Goal: Information Seeking & Learning: Learn about a topic

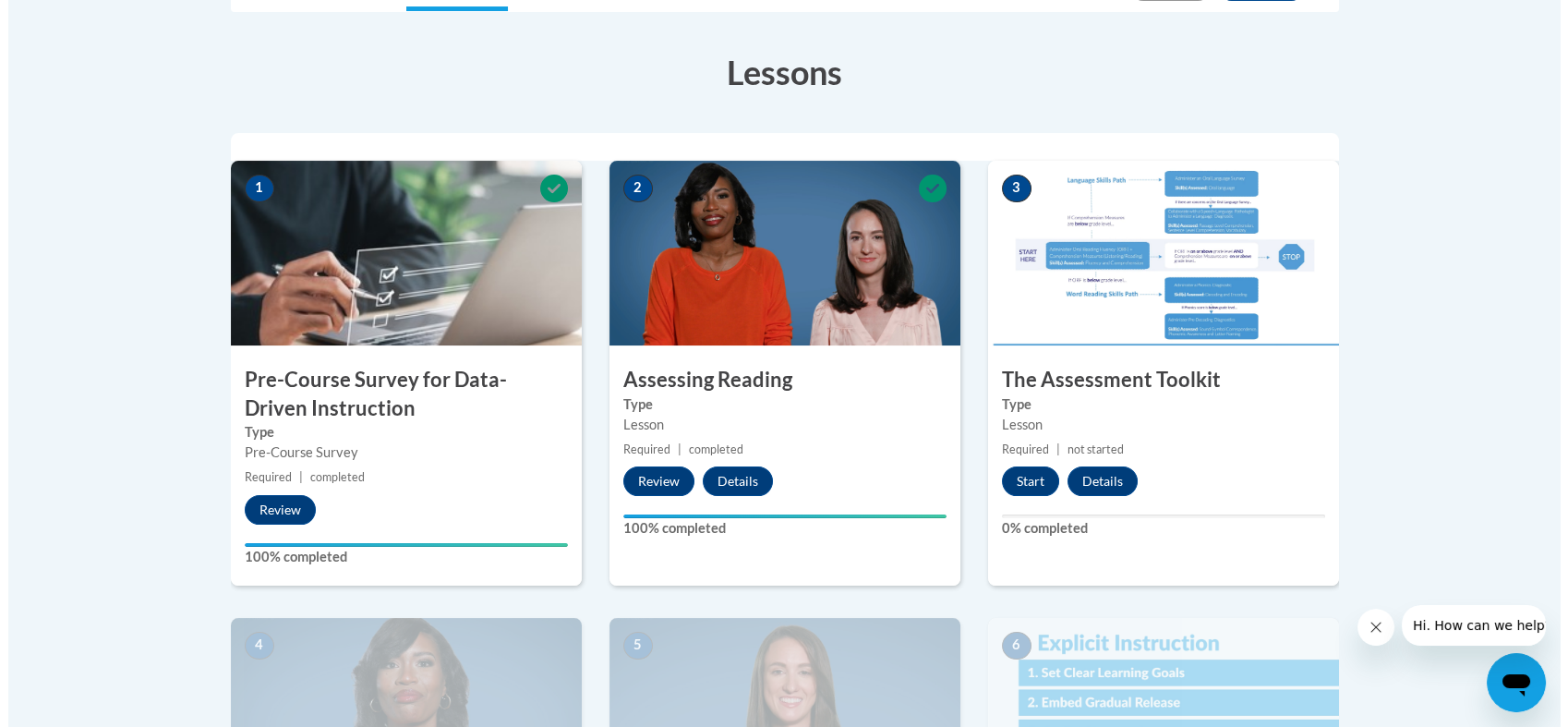
scroll to position [578, 0]
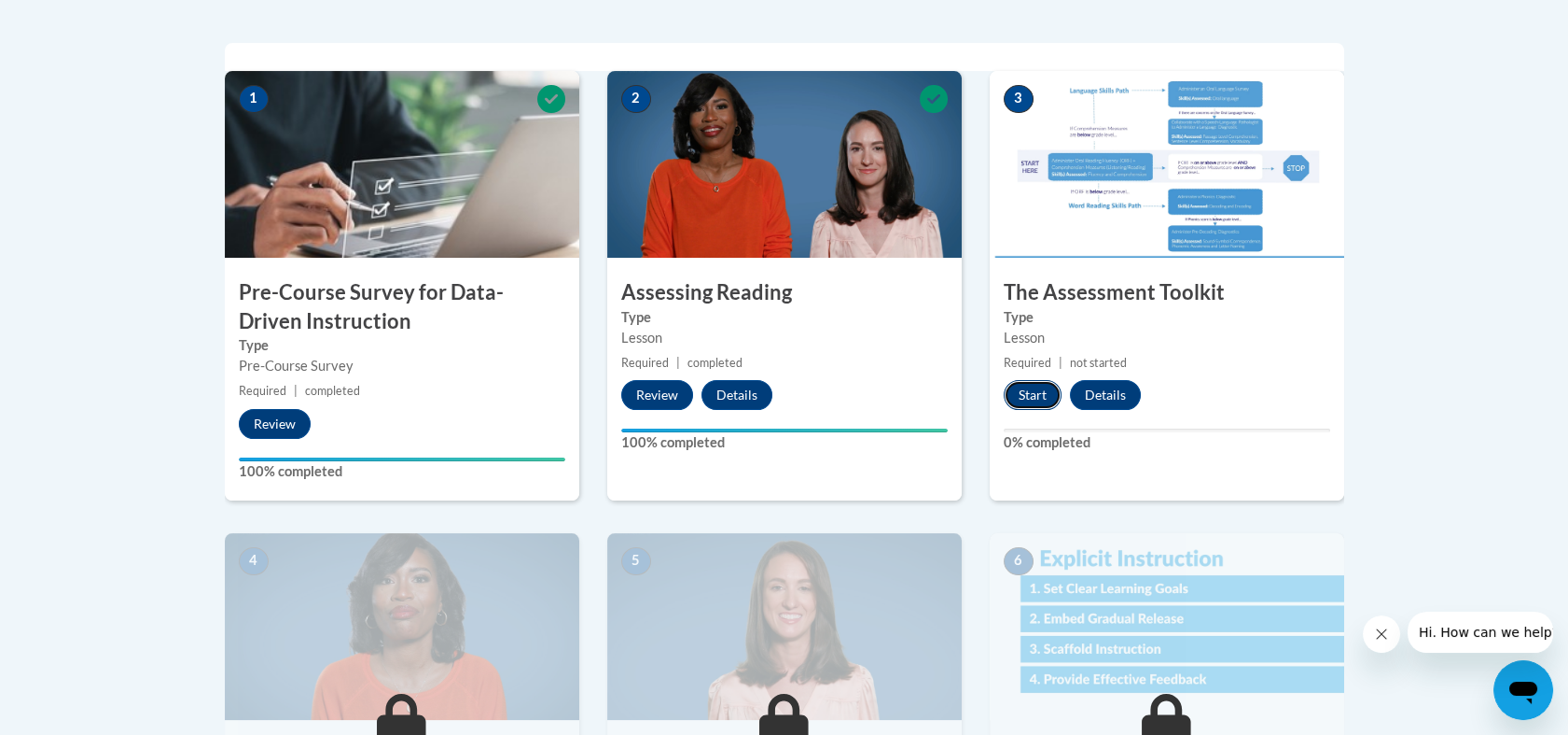
click at [1017, 393] on button "Start" at bounding box center [1033, 394] width 58 height 29
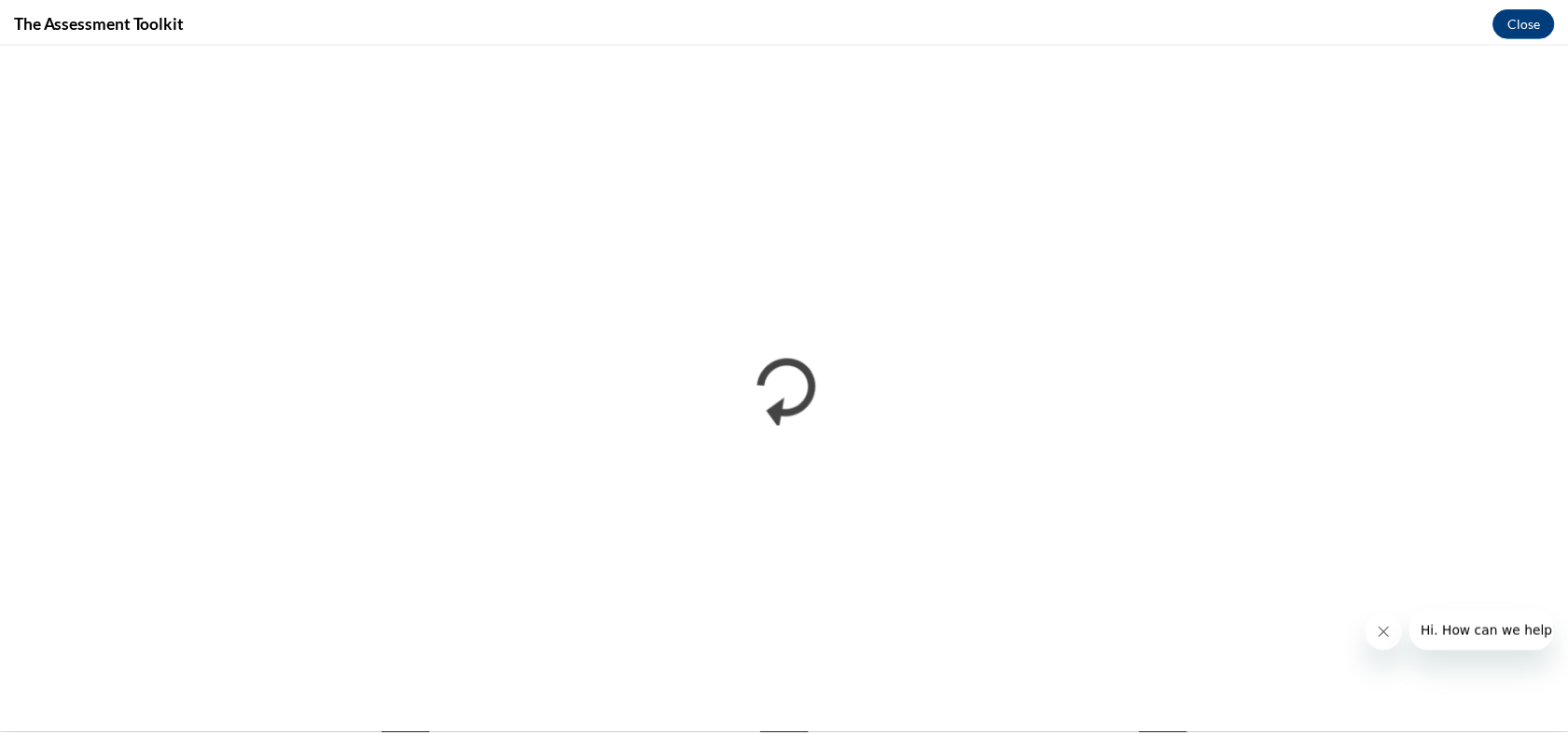
scroll to position [0, 0]
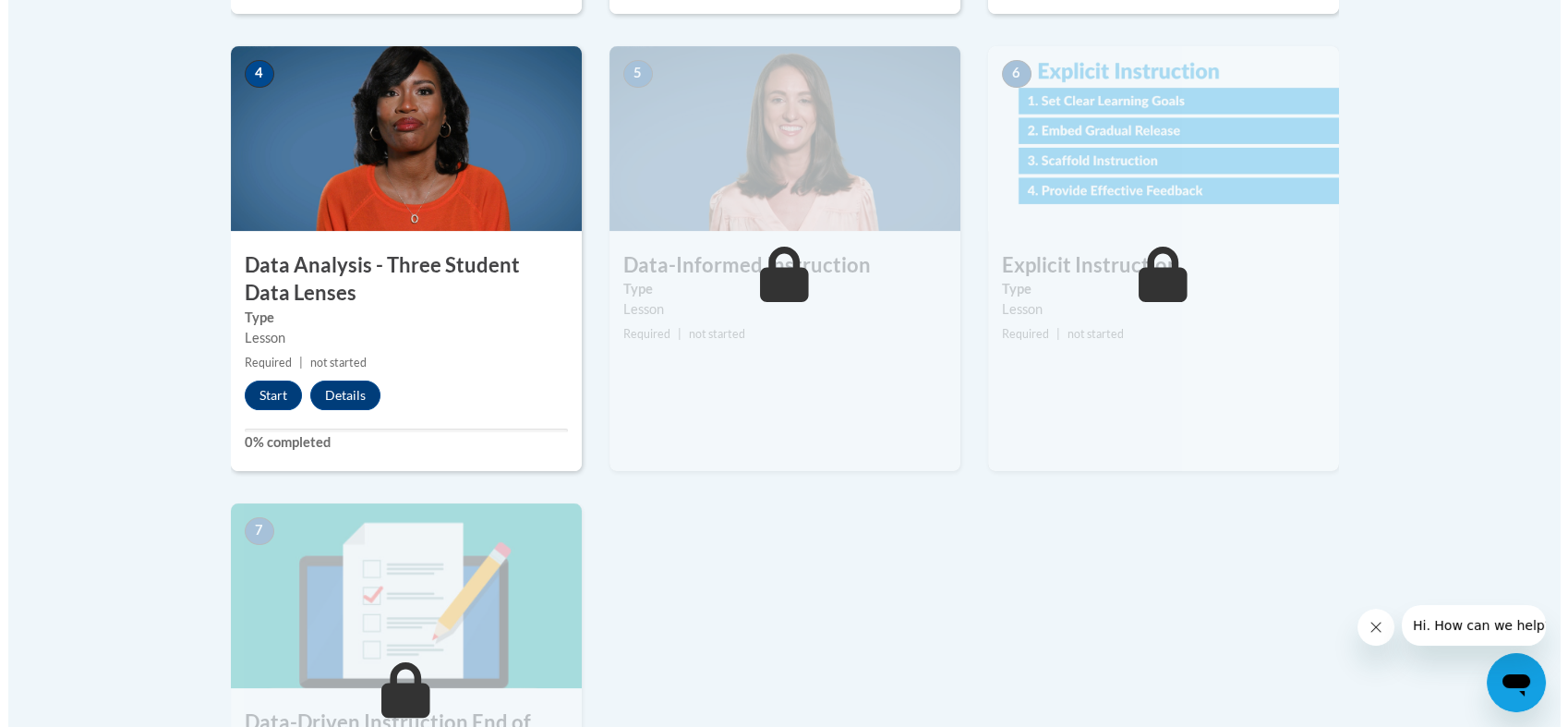
scroll to position [1067, 0]
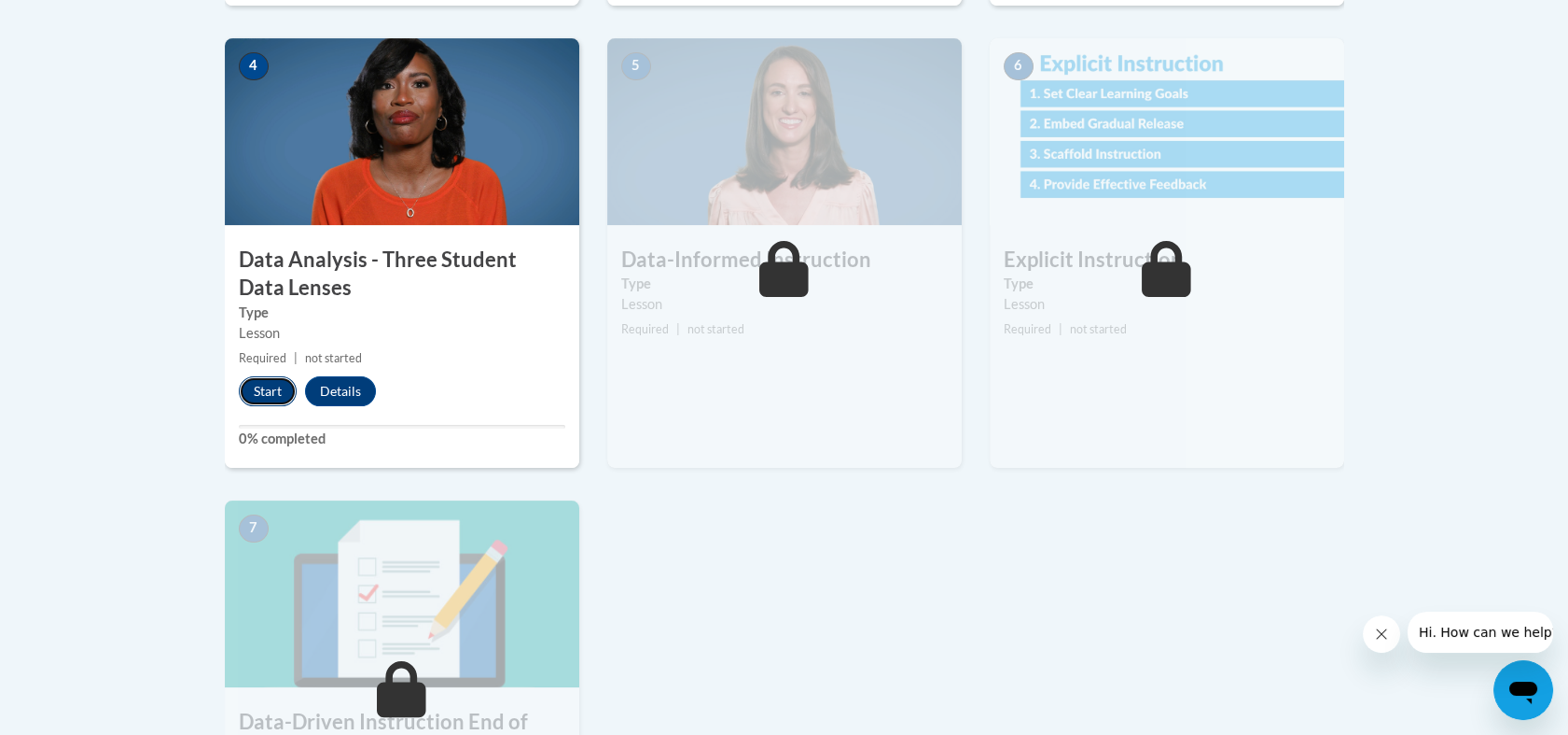
click at [251, 391] on button "Start" at bounding box center [268, 390] width 58 height 29
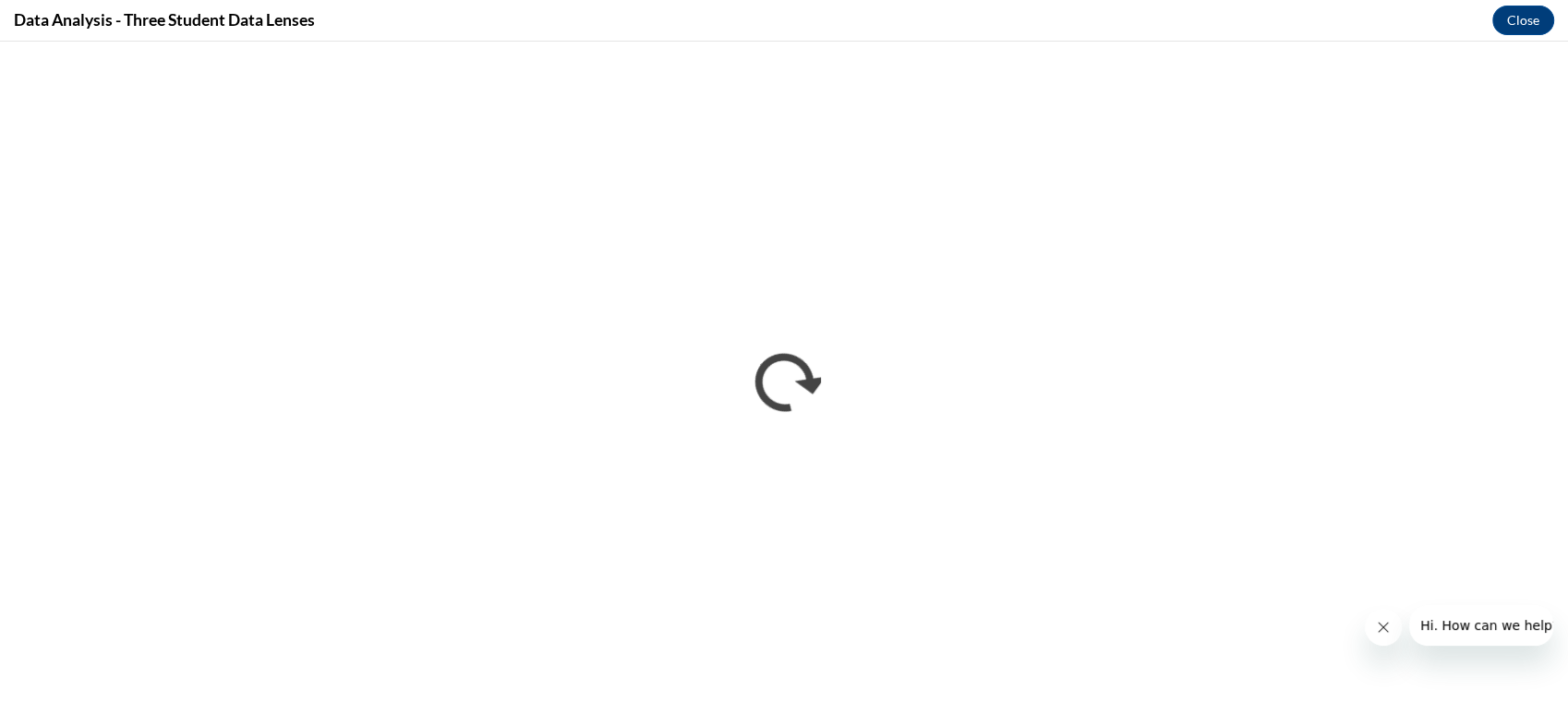
scroll to position [0, 0]
